Goal: Information Seeking & Learning: Learn about a topic

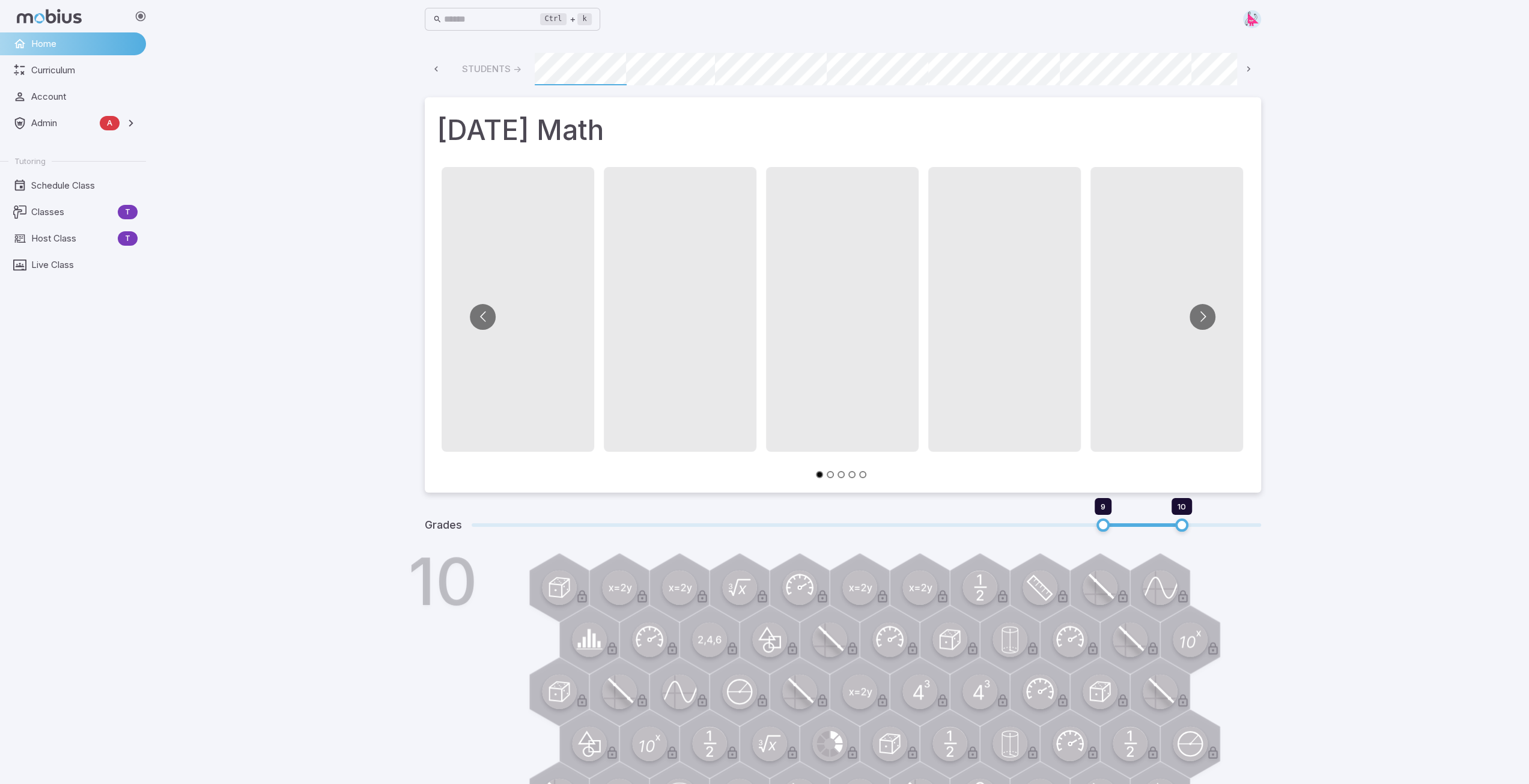
scroll to position [0, 646]
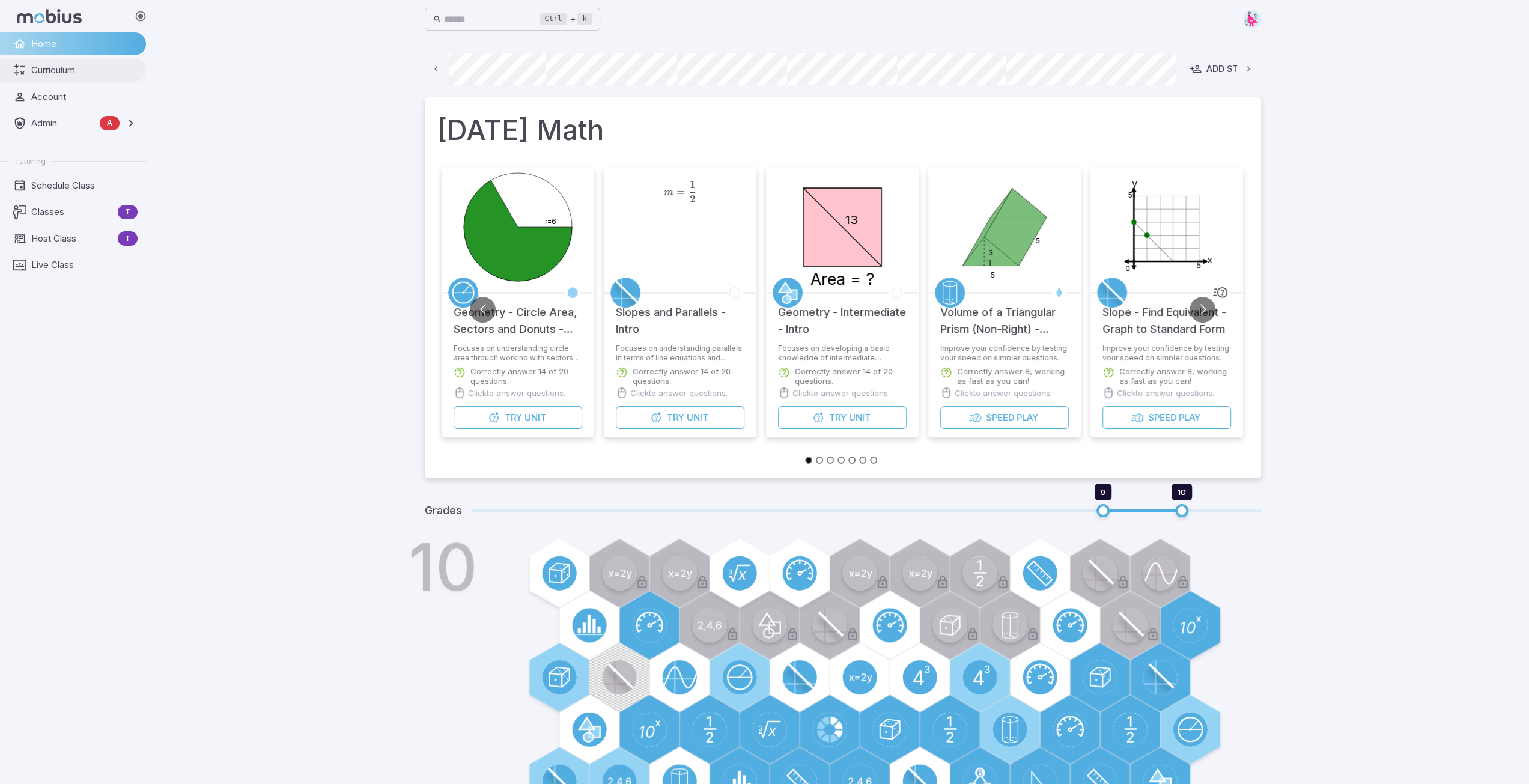
click at [54, 68] on span "Curriculum" at bounding box center [84, 70] width 106 height 13
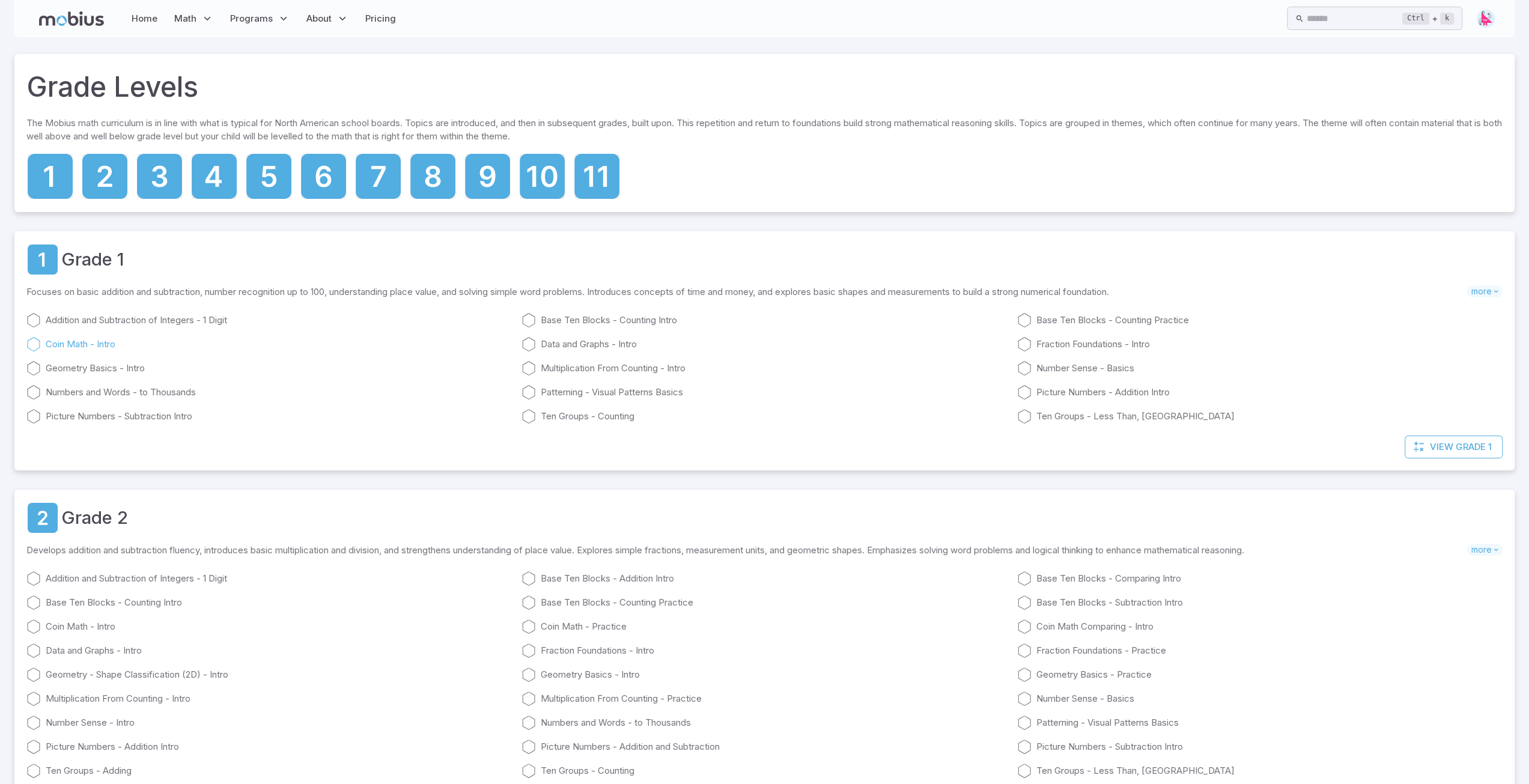
click at [99, 345] on link "Coin Math - Intro" at bounding box center [270, 344] width 485 height 15
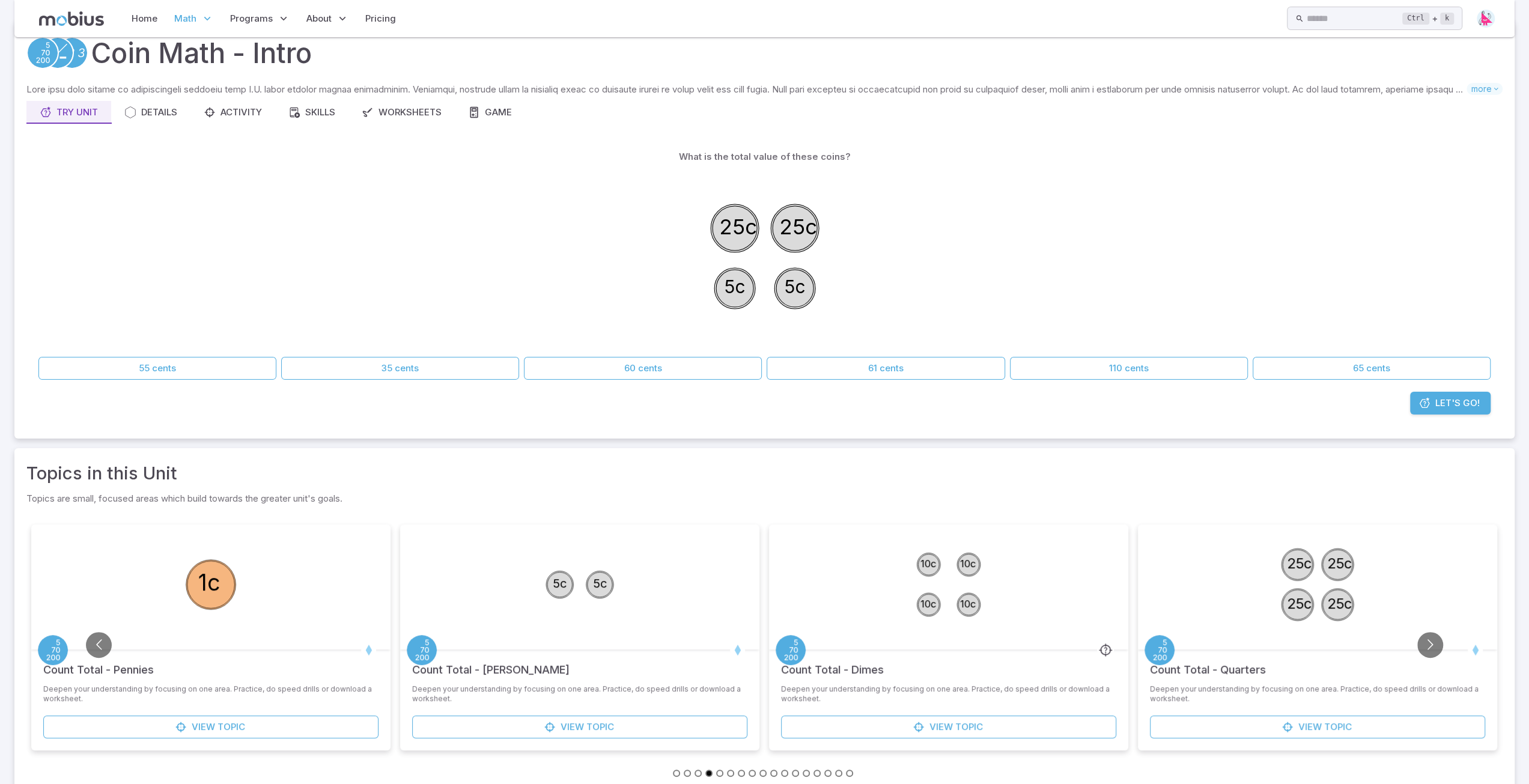
scroll to position [67, 0]
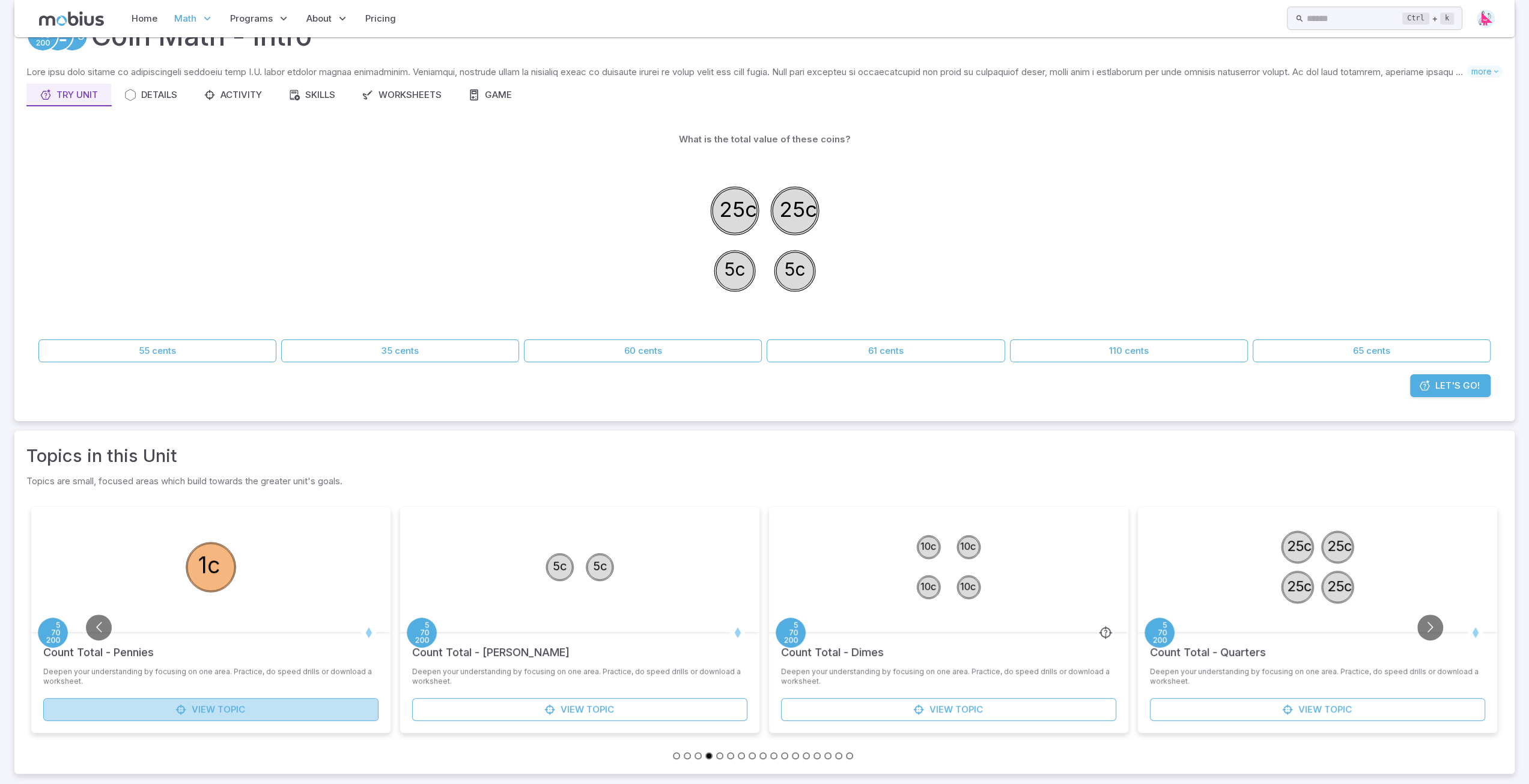
click at [204, 713] on span "View" at bounding box center [203, 709] width 24 height 13
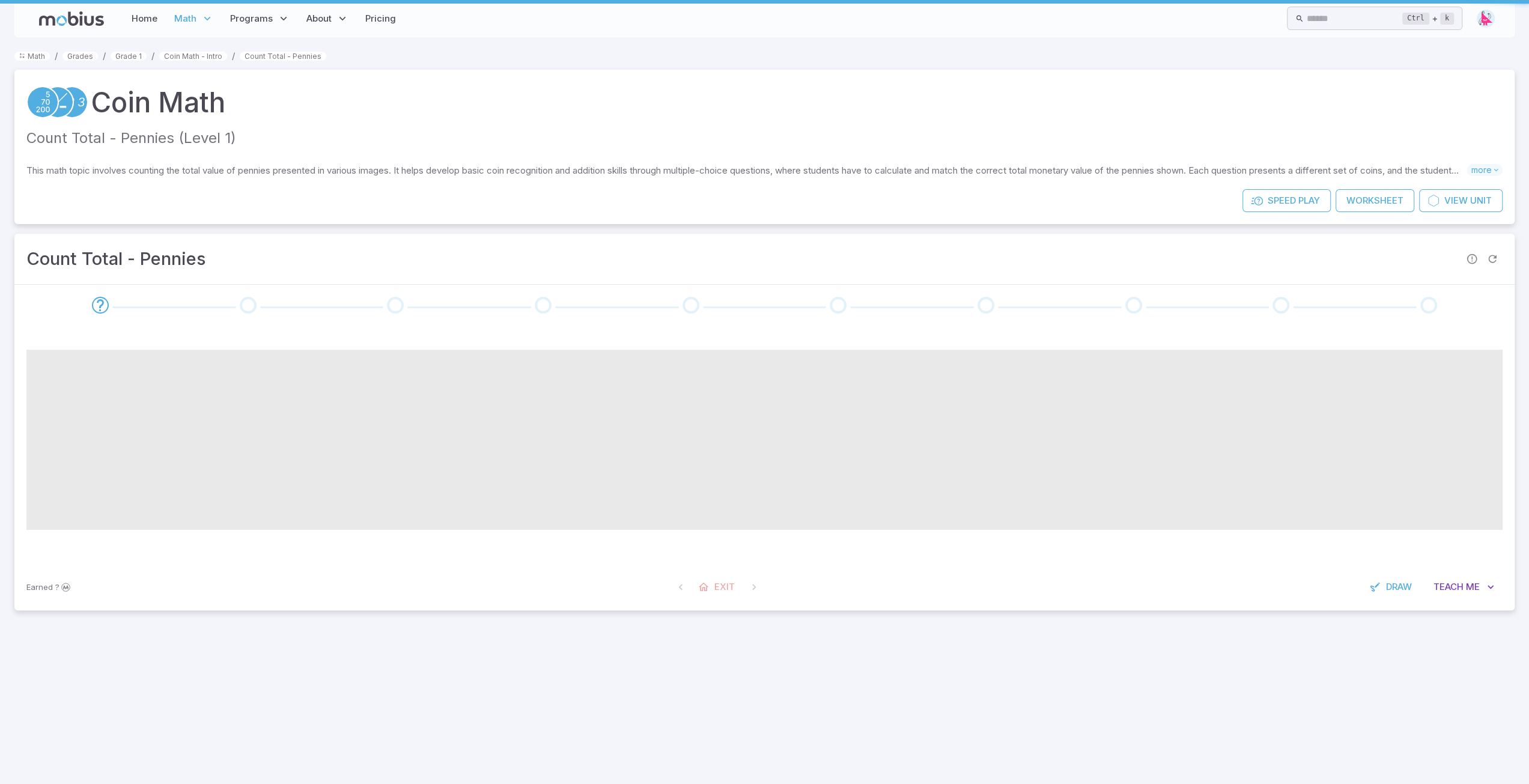
scroll to position [0, 0]
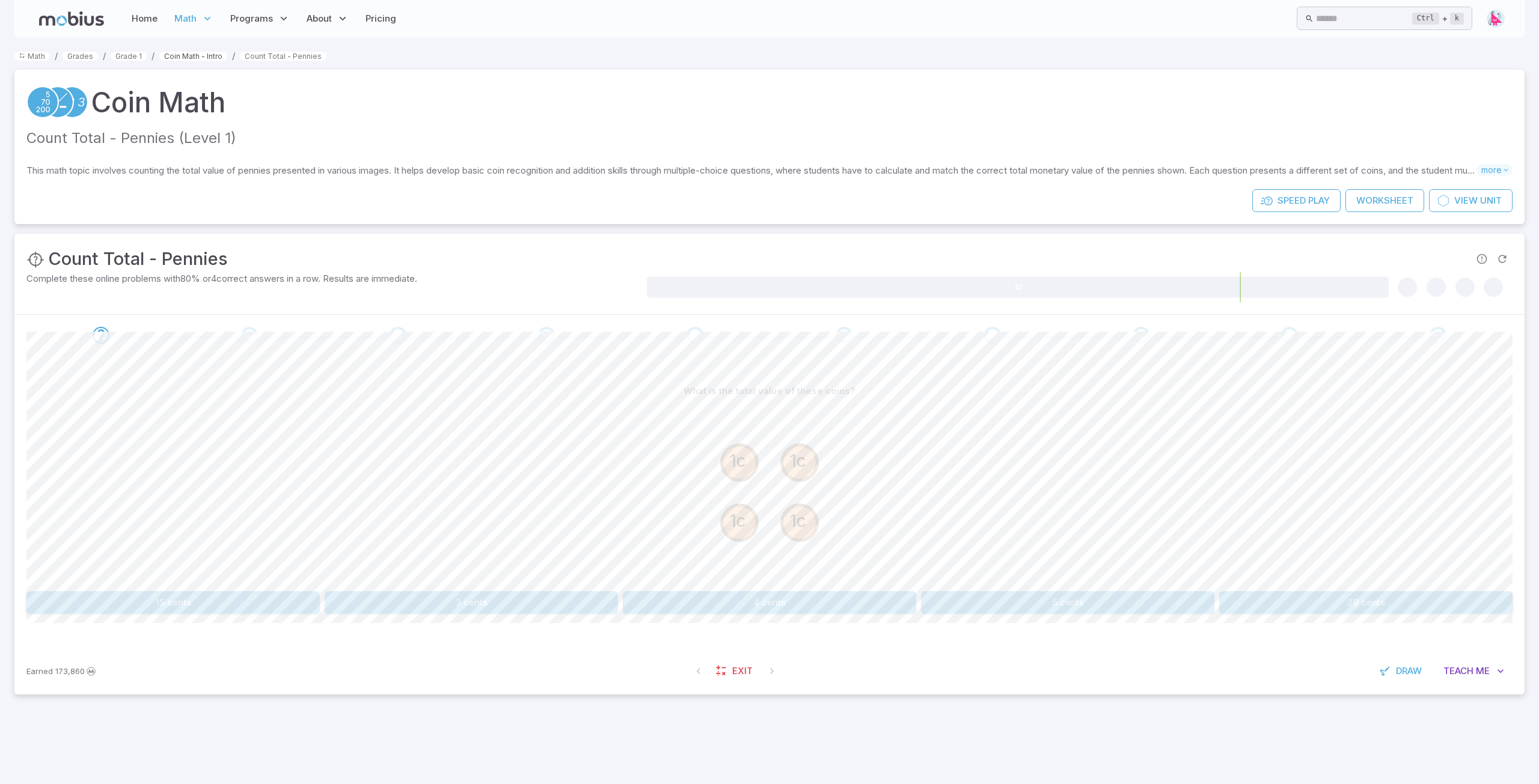
click at [205, 58] on link "Coin Math - Intro" at bounding box center [193, 56] width 68 height 9
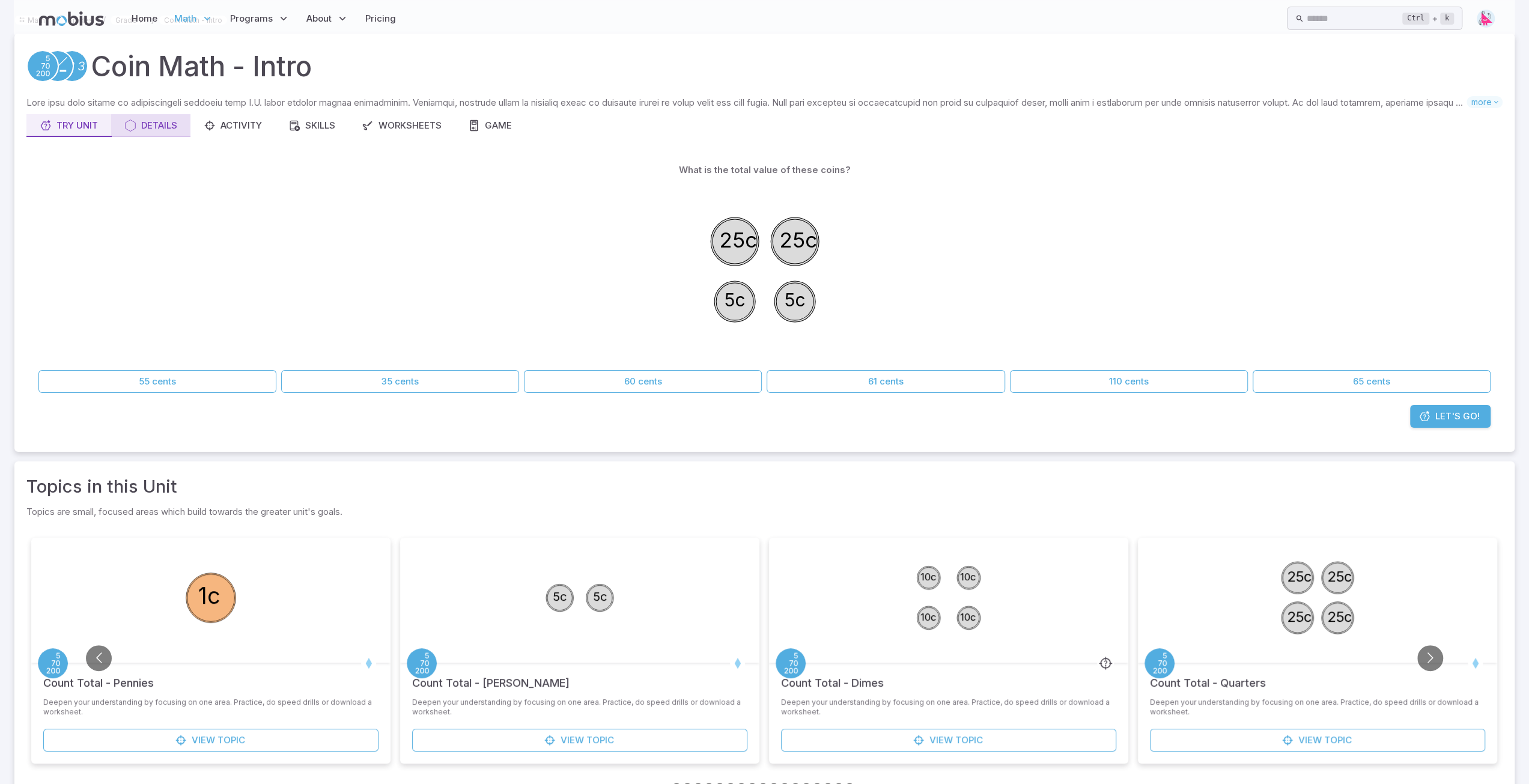
scroll to position [67, 0]
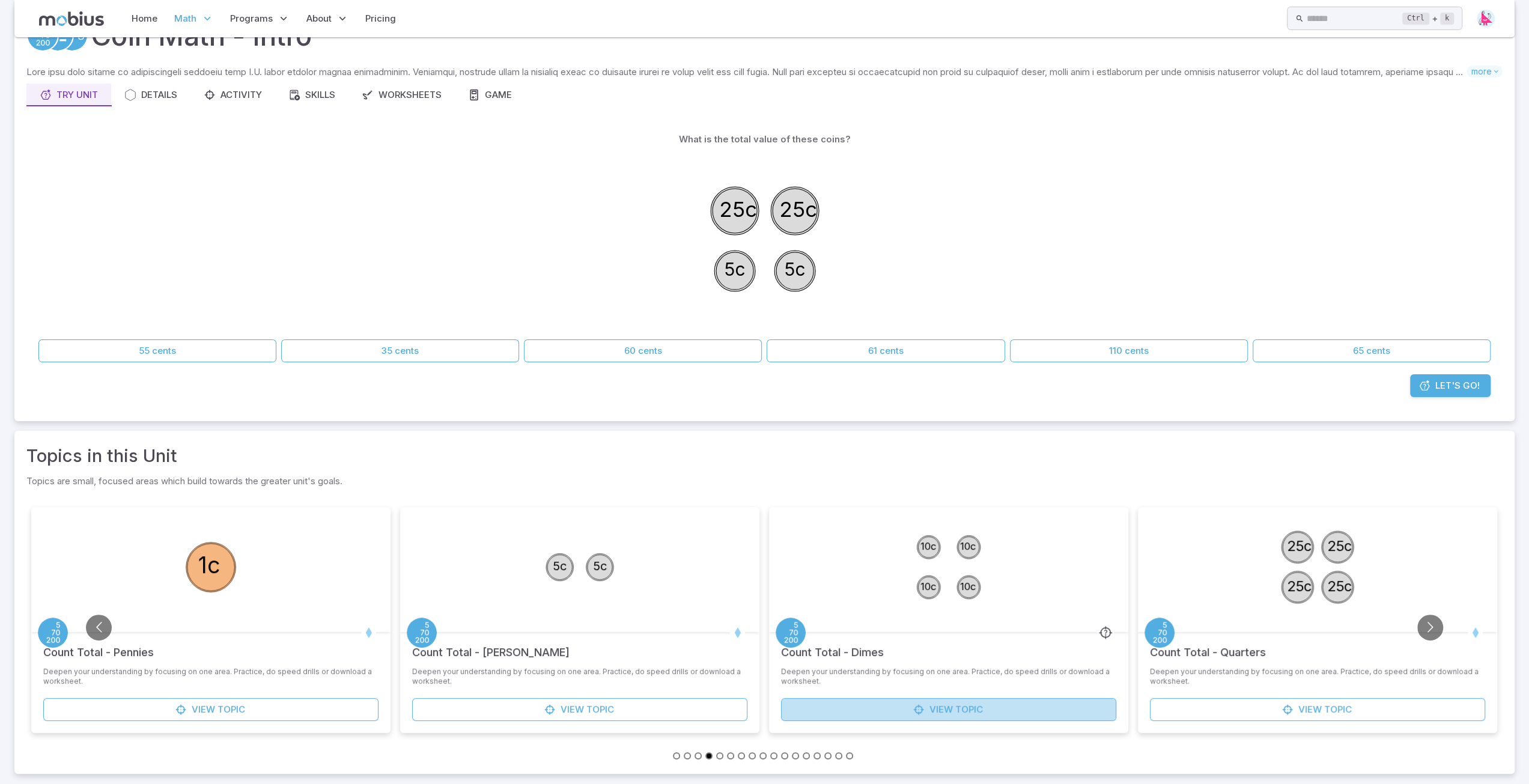
click at [962, 706] on span "Topic" at bounding box center [969, 709] width 28 height 13
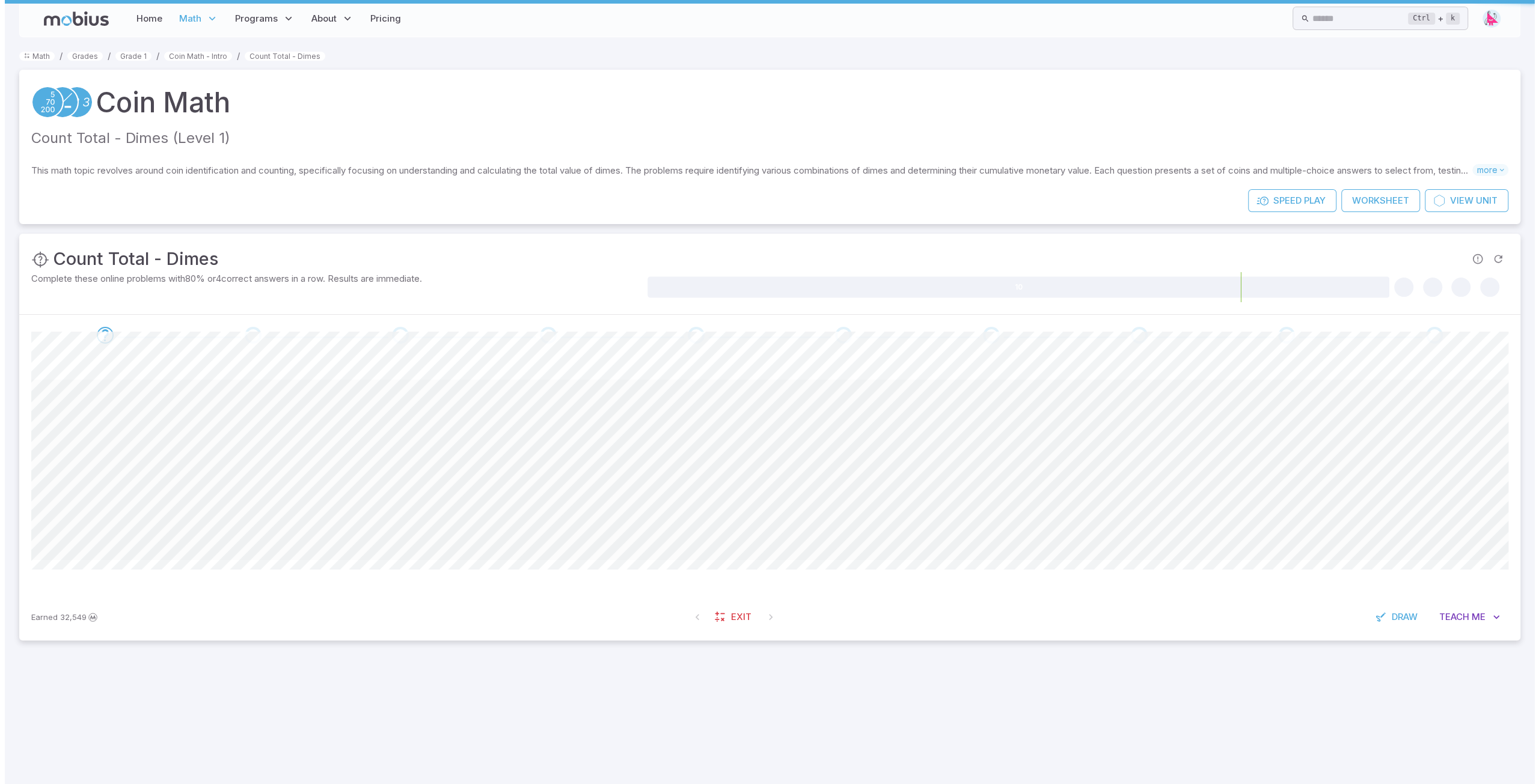
scroll to position [0, 0]
